Goal: Information Seeking & Learning: Learn about a topic

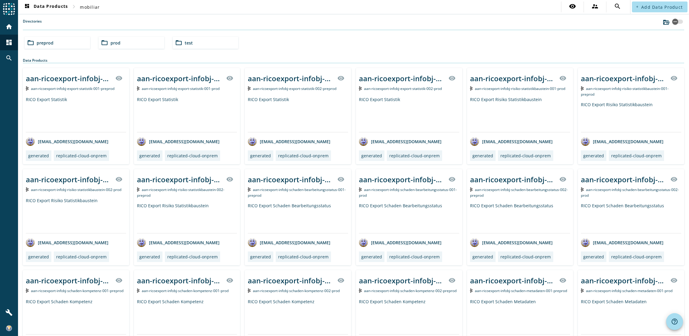
click at [113, 42] on span "prod" at bounding box center [116, 43] width 10 height 6
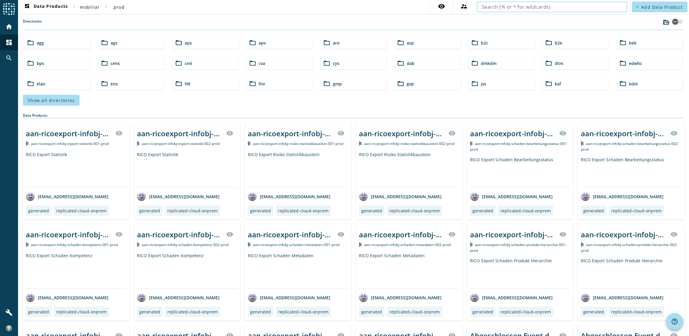
click at [507, 5] on input "text" at bounding box center [552, 6] width 141 height 7
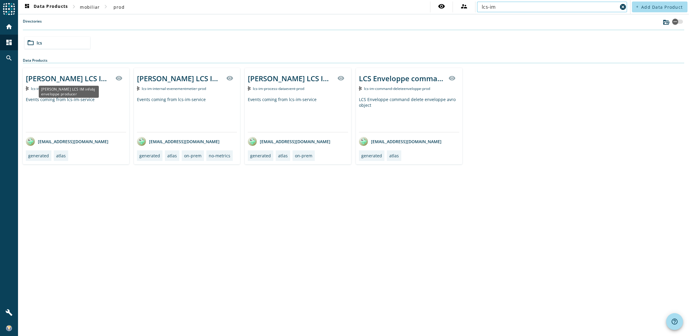
type input "lcs-im"
click at [115, 80] on mat-icon "visibility" at bounding box center [118, 78] width 7 height 7
click at [123, 81] on span at bounding box center [119, 78] width 14 height 14
click at [60, 80] on div "[PERSON_NAME] LCS IM infobj enveloppe producer" at bounding box center [69, 78] width 86 height 10
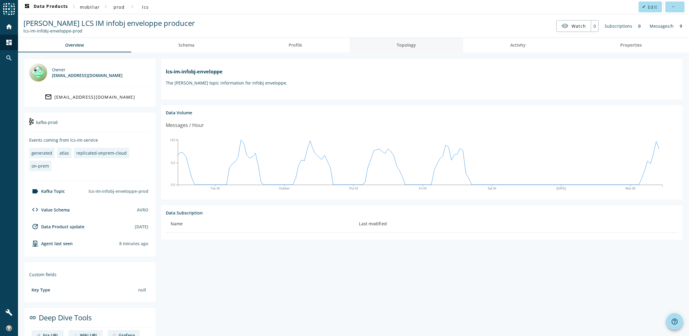
click at [404, 48] on span "Topology" at bounding box center [406, 45] width 19 height 14
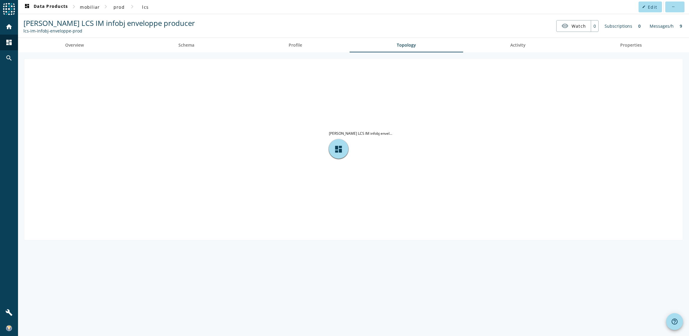
drag, startPoint x: 256, startPoint y: 78, endPoint x: 252, endPoint y: 77, distance: 3.7
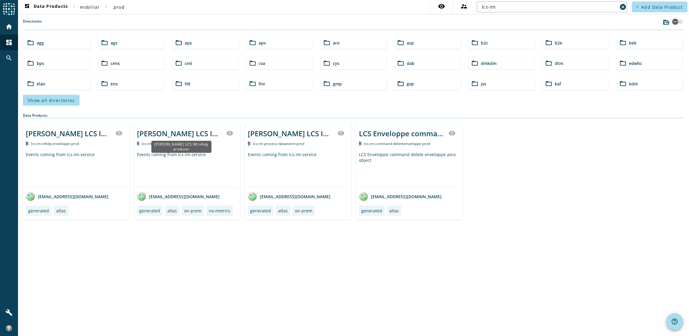
click at [178, 133] on div "[PERSON_NAME] LCS IM infobj producer" at bounding box center [180, 133] width 86 height 10
click at [177, 131] on div "[PERSON_NAME] LCS IM infobj producer" at bounding box center [180, 133] width 86 height 10
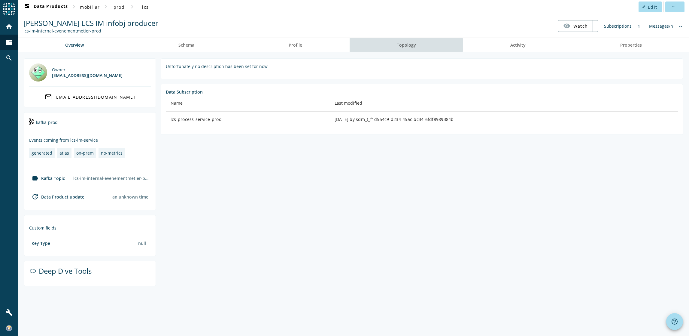
click at [406, 45] on span "Topology" at bounding box center [406, 45] width 19 height 4
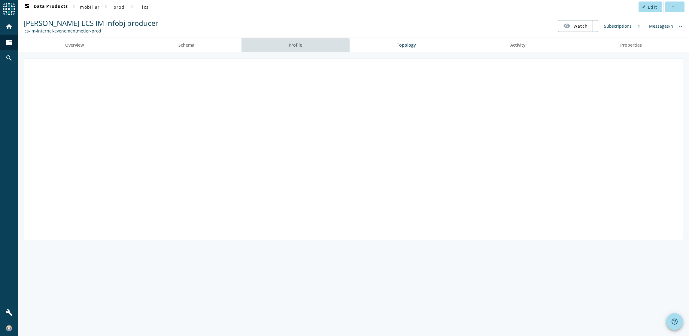
click at [288, 49] on link "Profile" at bounding box center [296, 45] width 108 height 14
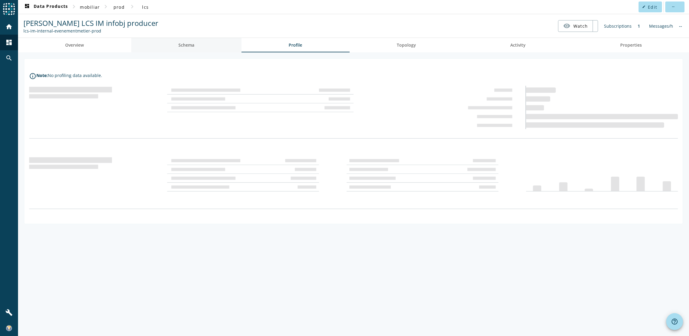
click at [201, 48] on link "Schema" at bounding box center [186, 45] width 111 height 14
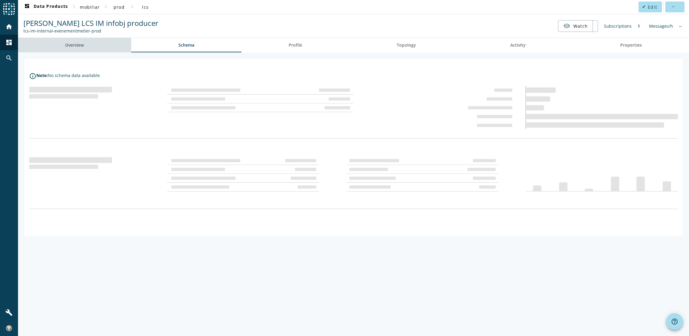
click at [70, 44] on span "Overview" at bounding box center [74, 45] width 19 height 4
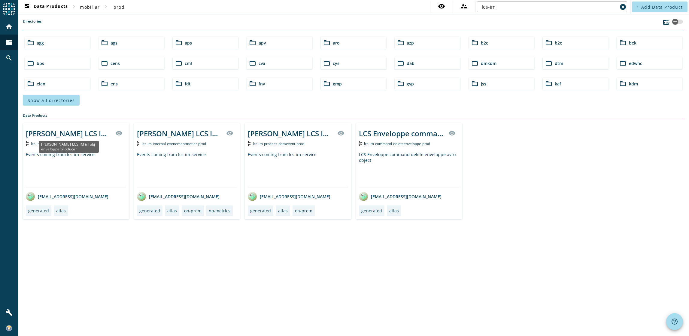
click at [77, 133] on div "[PERSON_NAME] LCS IM infobj enveloppe producer" at bounding box center [69, 133] width 86 height 10
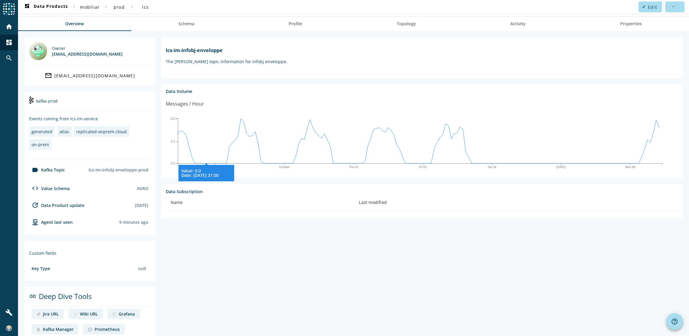
scroll to position [33, 0]
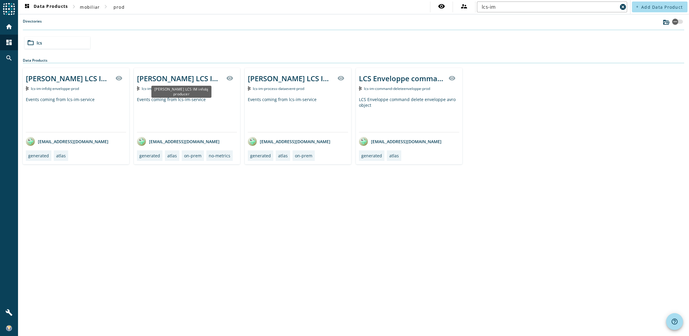
click at [172, 79] on div "[PERSON_NAME] LCS IM infobj producer" at bounding box center [180, 78] width 86 height 10
click at [302, 78] on div "[PERSON_NAME] LCS IM infobj producer" at bounding box center [291, 78] width 86 height 10
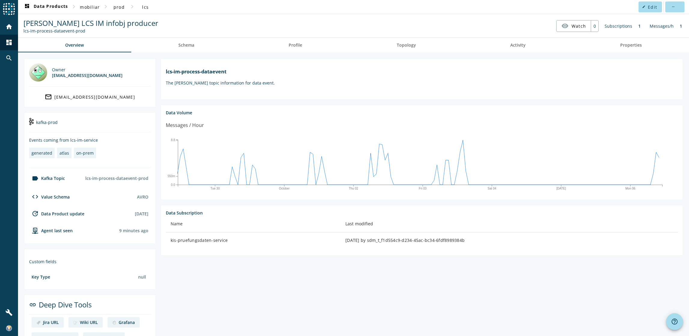
drag, startPoint x: 314, startPoint y: 132, endPoint x: 308, endPoint y: 132, distance: 5.4
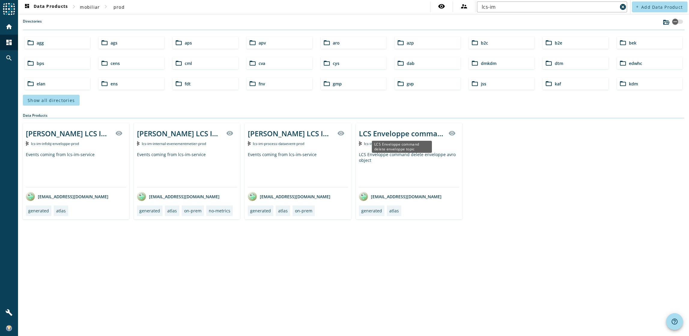
click at [383, 134] on div "LCS Enveloppe command delete enveloppe topic" at bounding box center [402, 133] width 86 height 10
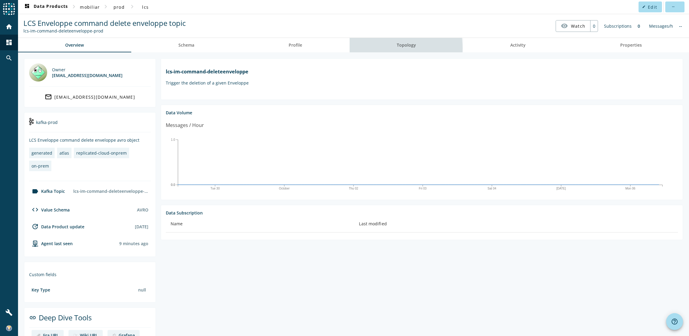
click at [376, 48] on link "Topology" at bounding box center [407, 45] width 114 height 14
